Goal: Task Accomplishment & Management: Manage account settings

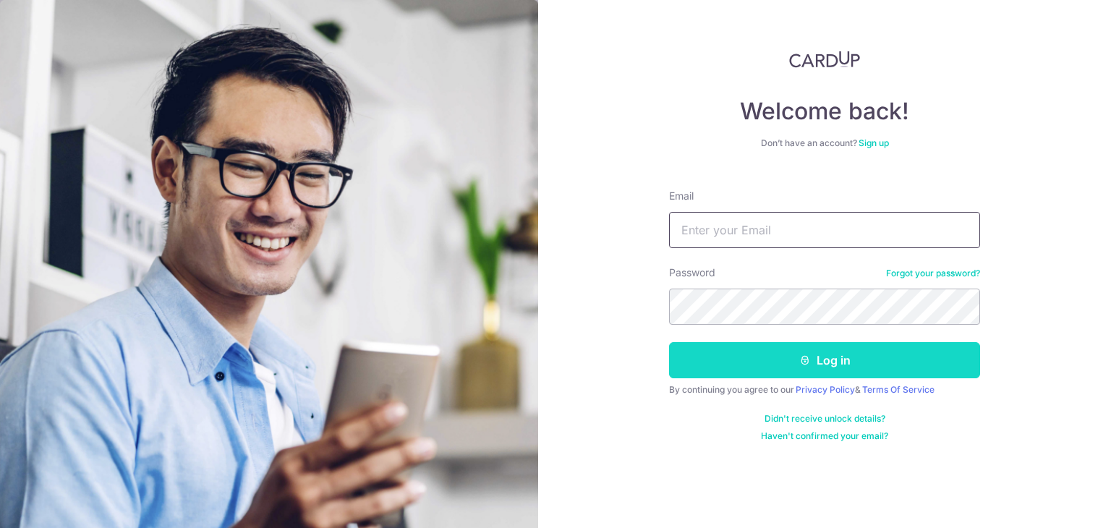
type input "[PERSON_NAME][EMAIL_ADDRESS][DOMAIN_NAME]"
click at [754, 351] on button "Log in" at bounding box center [824, 360] width 311 height 36
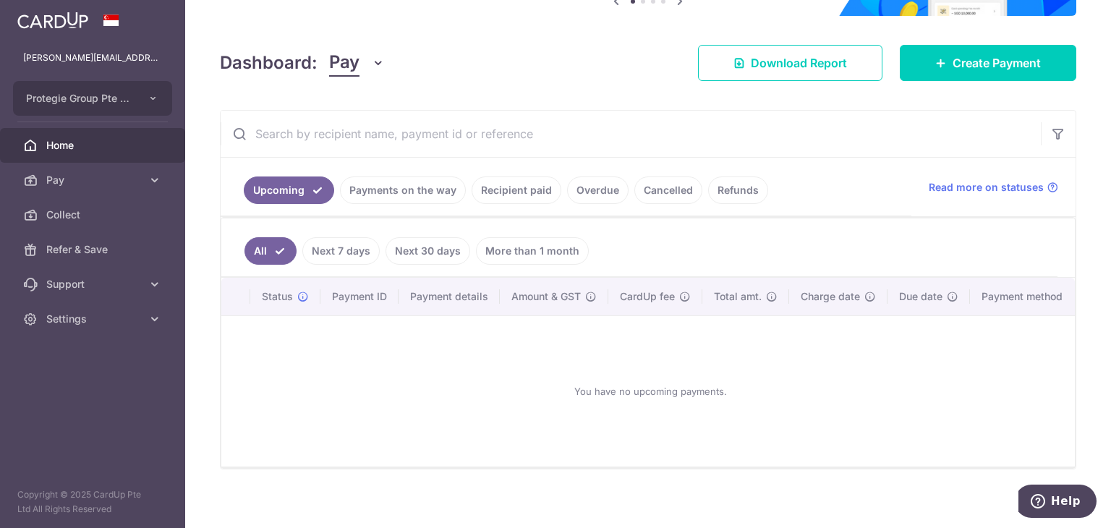
scroll to position [176, 0]
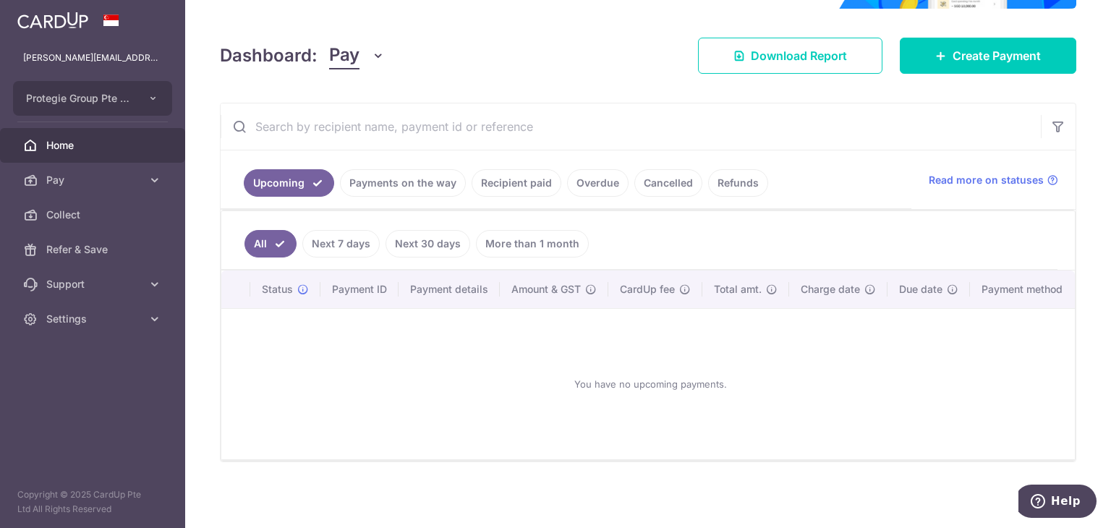
click at [518, 183] on link "Recipient paid" at bounding box center [516, 182] width 90 height 27
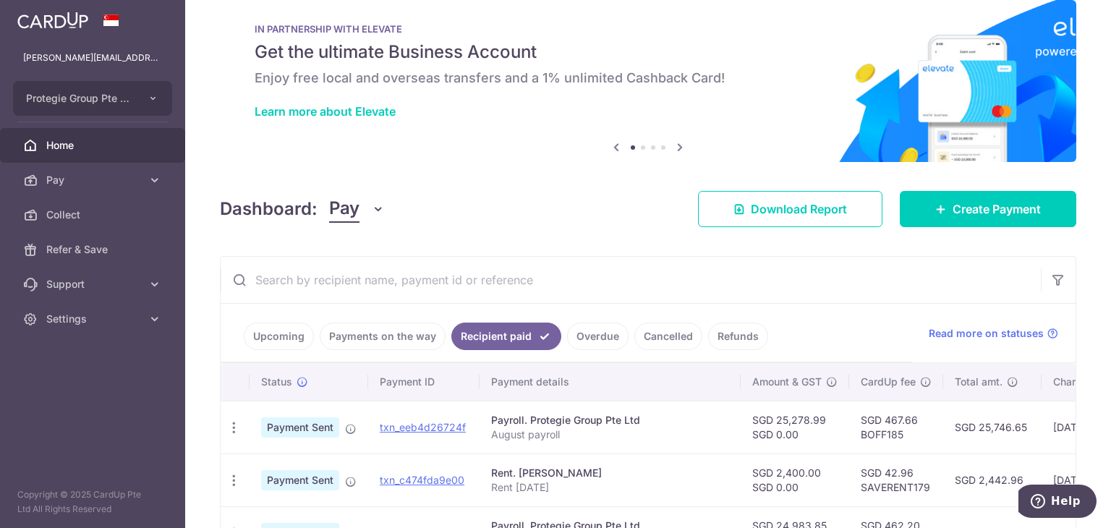
scroll to position [0, 0]
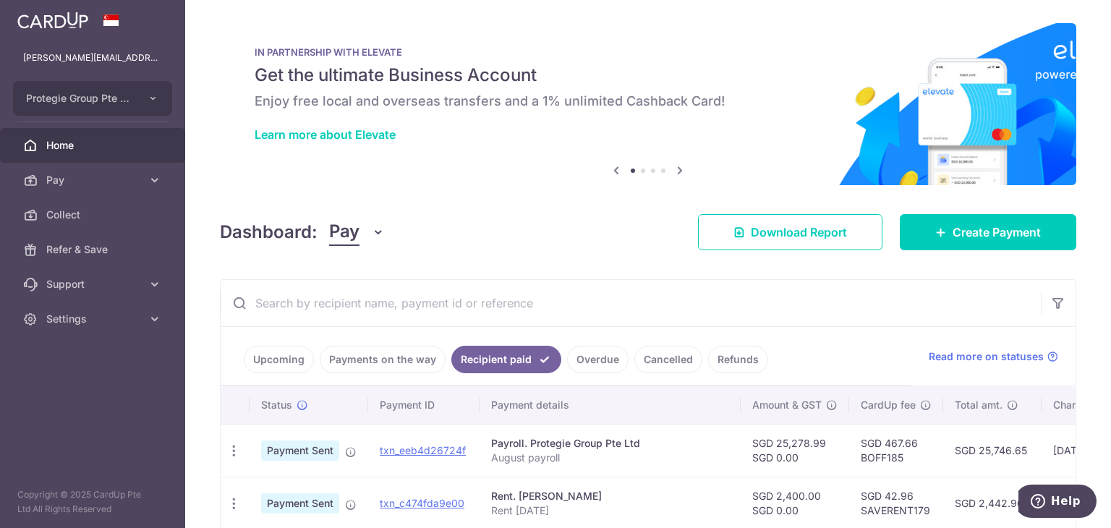
click at [418, 369] on link "Payments on the way" at bounding box center [383, 359] width 126 height 27
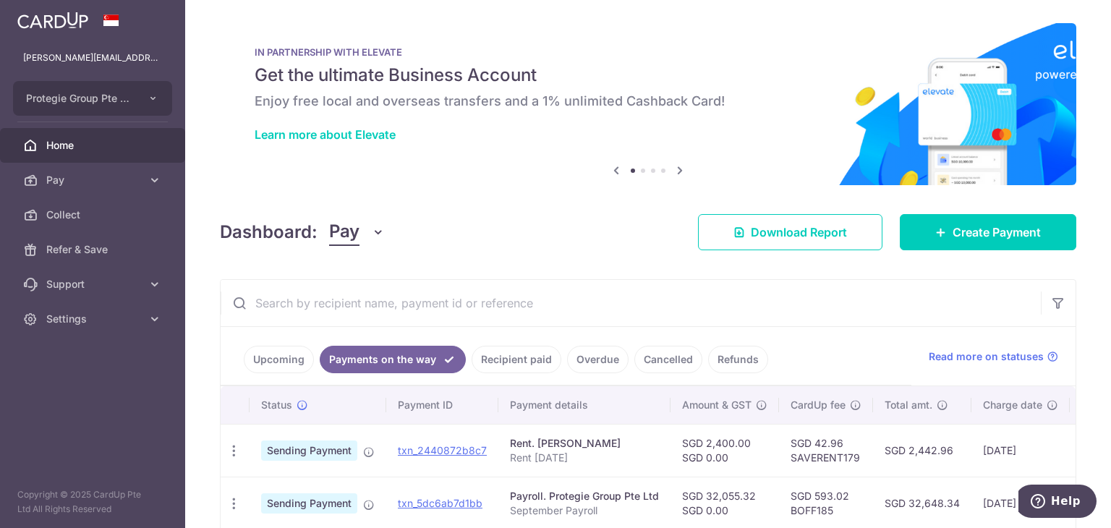
scroll to position [77, 0]
